Goal: Task Accomplishment & Management: Manage account settings

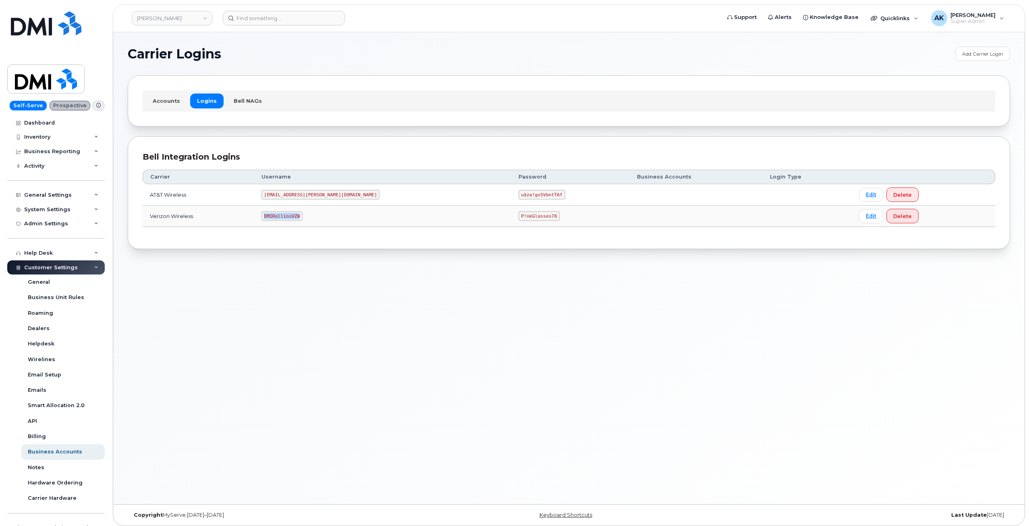
drag, startPoint x: 318, startPoint y: 216, endPoint x: 283, endPoint y: 217, distance: 35.5
click at [283, 217] on td "DMIRollinsVZW" at bounding box center [382, 215] width 257 height 21
copy code "DMIRollinsVZW"
drag, startPoint x: 481, startPoint y: 216, endPoint x: 450, endPoint y: 220, distance: 31.3
click at [519, 220] on code "P!nkGlasses78" at bounding box center [539, 216] width 41 height 10
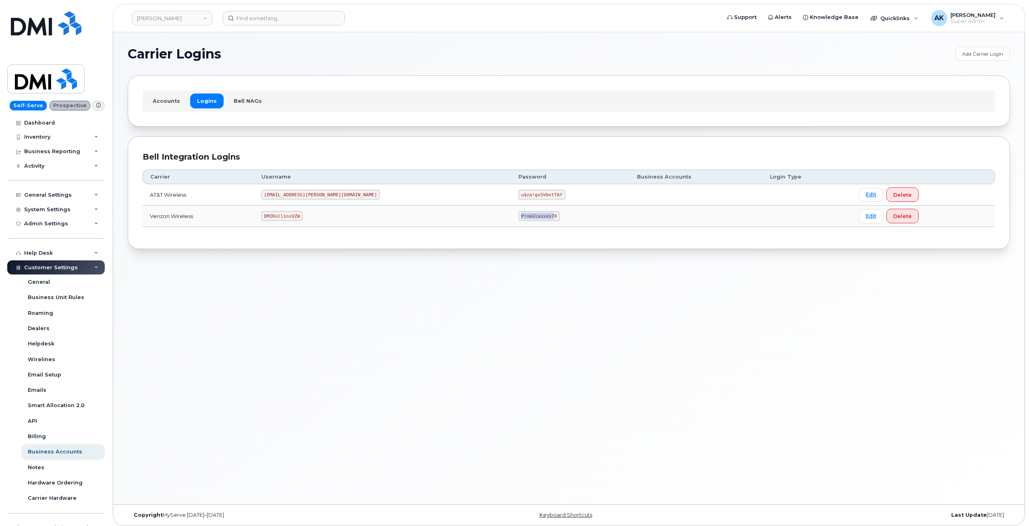
drag, startPoint x: 477, startPoint y: 218, endPoint x: 485, endPoint y: 217, distance: 7.7
click at [519, 218] on code "P!nkGlasses78" at bounding box center [539, 216] width 41 height 10
click at [519, 216] on code "P!nkGlasses78" at bounding box center [539, 216] width 41 height 10
drag, startPoint x: 482, startPoint y: 216, endPoint x: 447, endPoint y: 215, distance: 34.7
click at [519, 215] on code "P!nkGlasses78" at bounding box center [539, 216] width 41 height 10
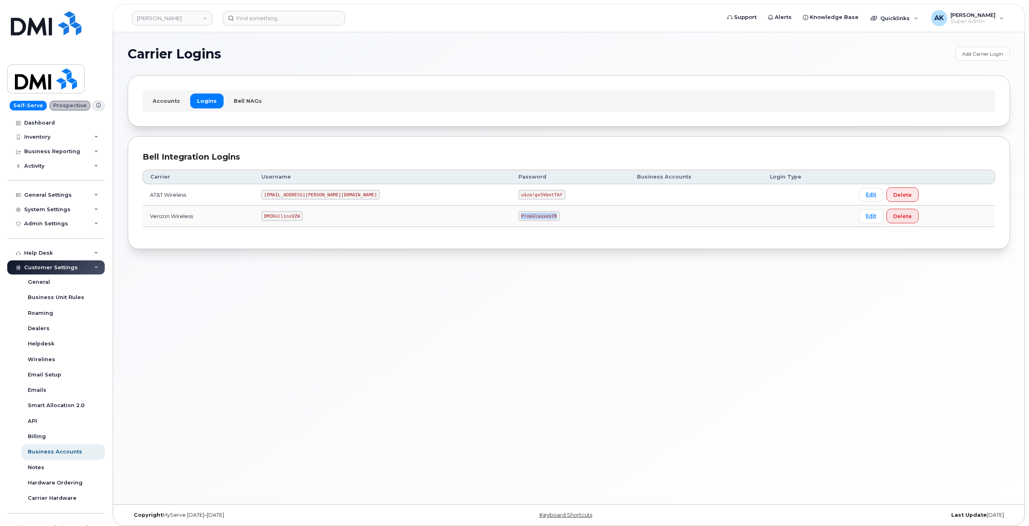
copy code "P!nkGlasses78"
